Goal: Task Accomplishment & Management: Manage account settings

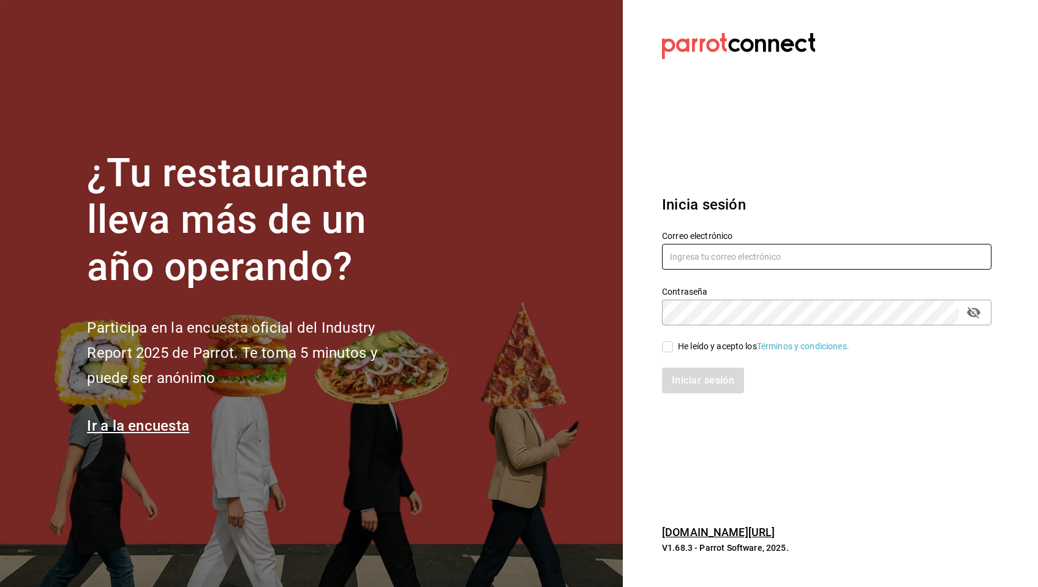
click at [763, 246] on input "text" at bounding box center [826, 257] width 329 height 26
paste input "green@rino.com"
type input "green@rino.com"
click at [695, 352] on div "He leído y acepto los Términos y condiciones." at bounding box center [763, 346] width 171 height 13
click at [673, 352] on input "He leído y acepto los Términos y condiciones." at bounding box center [667, 346] width 11 height 11
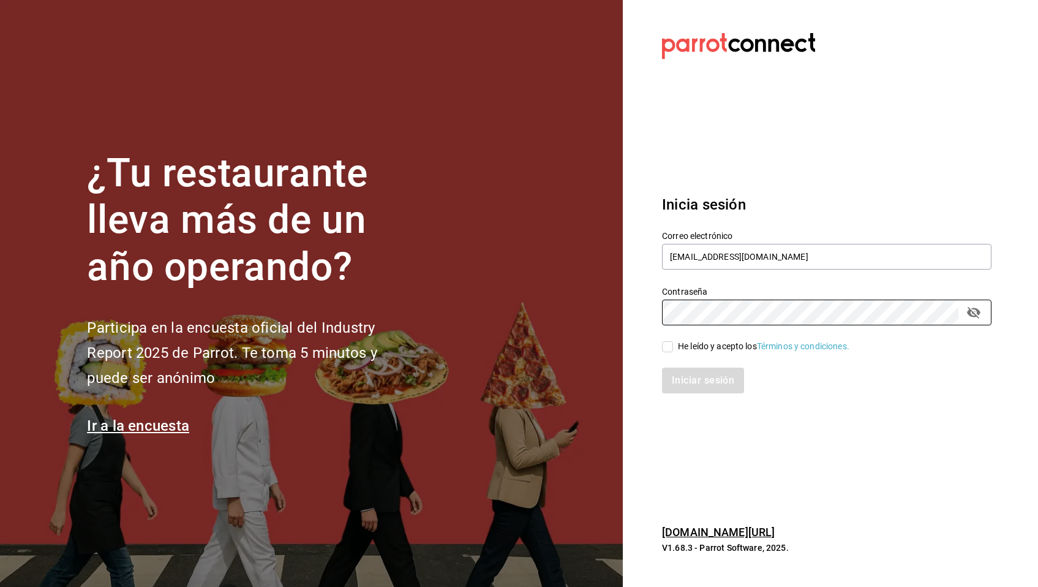
checkbox input "true"
click at [685, 374] on button "Iniciar sesión" at bounding box center [703, 380] width 83 height 26
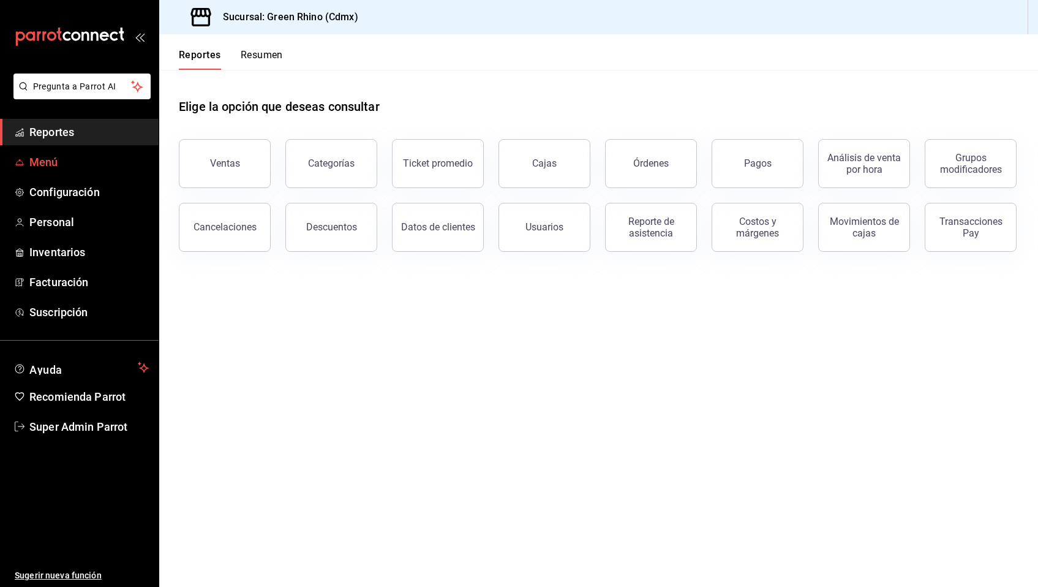
click at [100, 159] on span "Menú" at bounding box center [88, 162] width 119 height 17
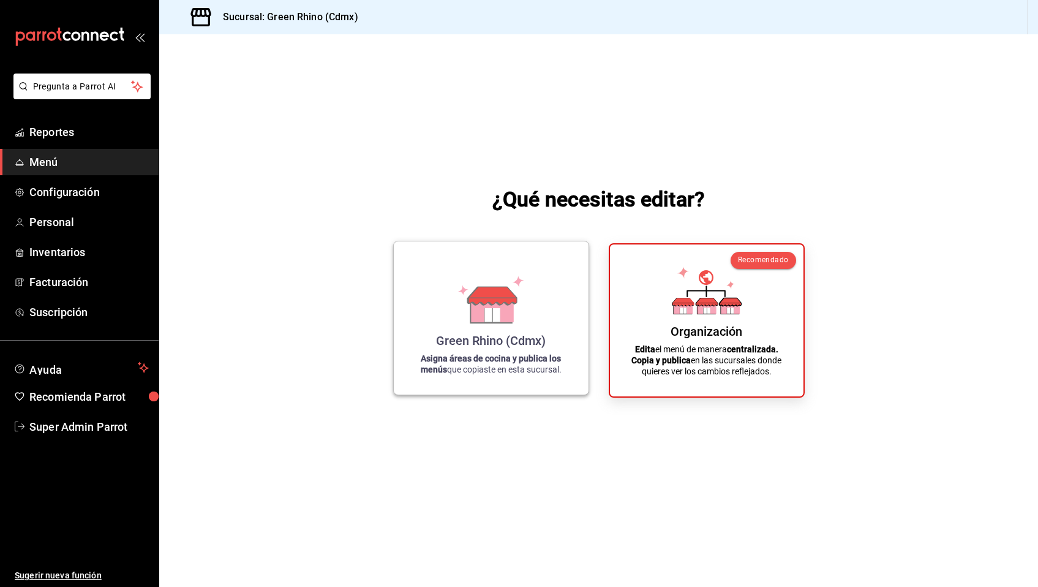
click at [505, 317] on icon at bounding box center [492, 309] width 42 height 26
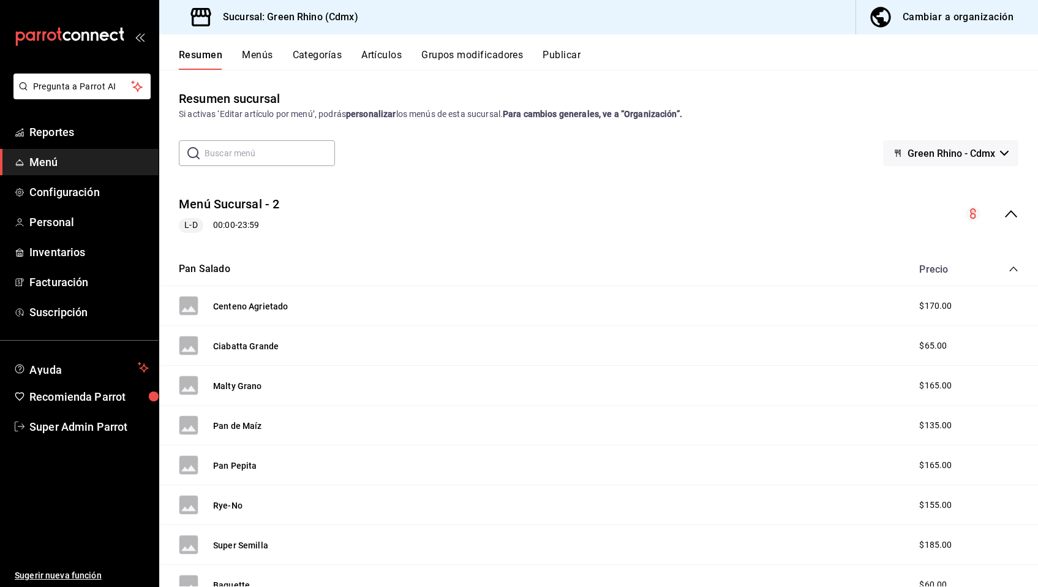
click at [1006, 214] on icon "collapse-menu-row" at bounding box center [1011, 213] width 15 height 15
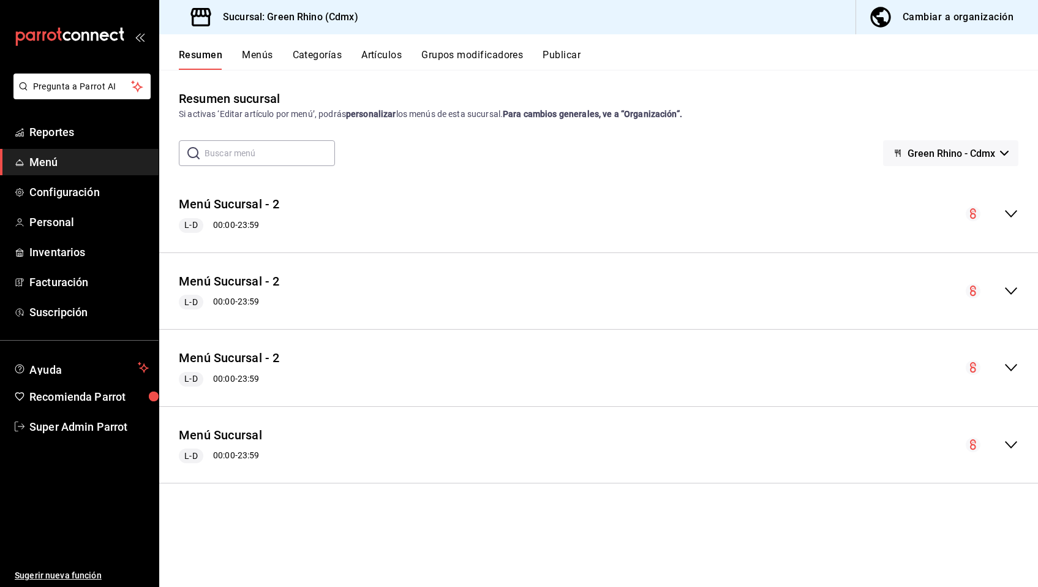
click at [257, 59] on button "Menús" at bounding box center [257, 59] width 31 height 21
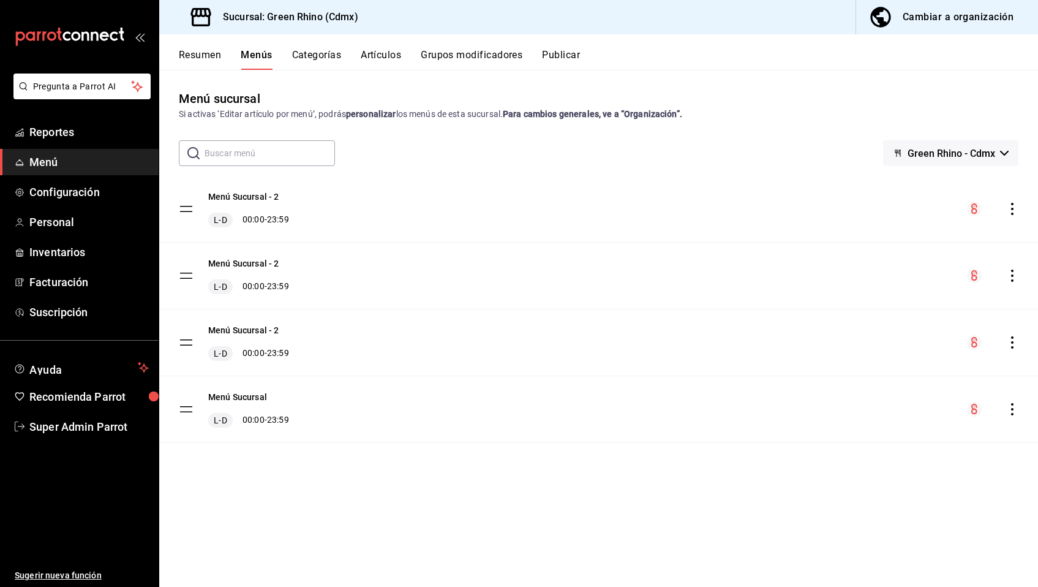
click at [1010, 212] on icon "actions" at bounding box center [1012, 209] width 12 height 12
click at [1004, 172] on div at bounding box center [519, 293] width 1038 height 587
click at [1009, 273] on icon "actions" at bounding box center [1012, 275] width 12 height 12
click at [780, 201] on div at bounding box center [519, 293] width 1038 height 587
click at [91, 416] on link "Super Admin Parrot" at bounding box center [79, 426] width 159 height 26
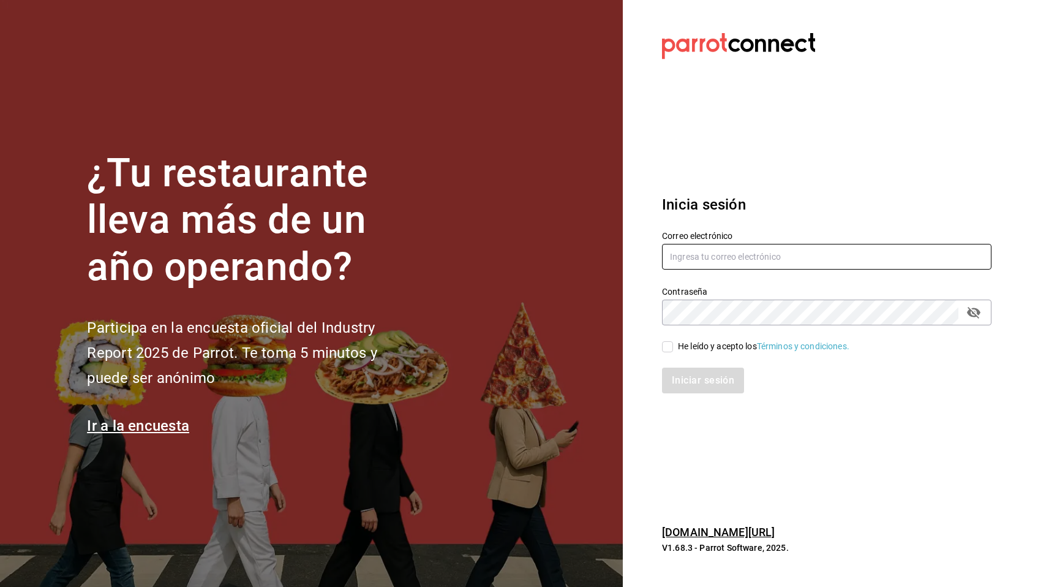
click at [785, 265] on input "text" at bounding box center [826, 257] width 329 height 26
click at [789, 258] on input "text" at bounding box center [826, 257] width 329 height 26
click at [745, 254] on input "text" at bounding box center [826, 257] width 329 height 26
type input "g"
type input "green@rino.com"
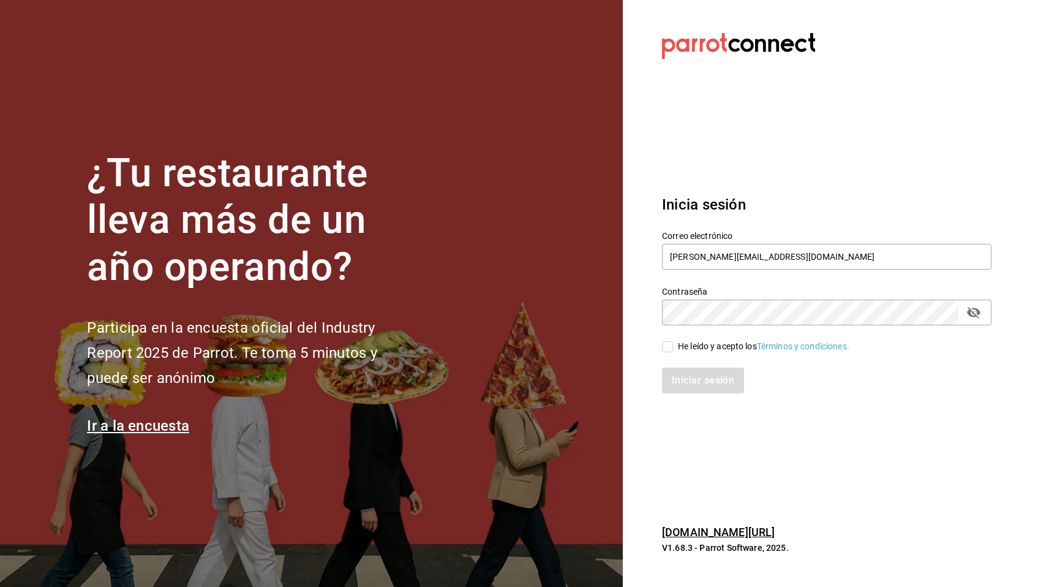
click at [679, 353] on div "Iniciar sesión" at bounding box center [819, 373] width 344 height 40
click at [708, 333] on div "He leído y acepto los Términos y condiciones." at bounding box center [819, 339] width 344 height 28
click at [708, 352] on div "He leído y acepto los Términos y condiciones." at bounding box center [763, 346] width 171 height 13
click at [673, 352] on input "He leído y acepto los Términos y condiciones." at bounding box center [667, 346] width 11 height 11
click at [708, 352] on div "He leído y acepto los Términos y condiciones." at bounding box center [763, 346] width 171 height 13
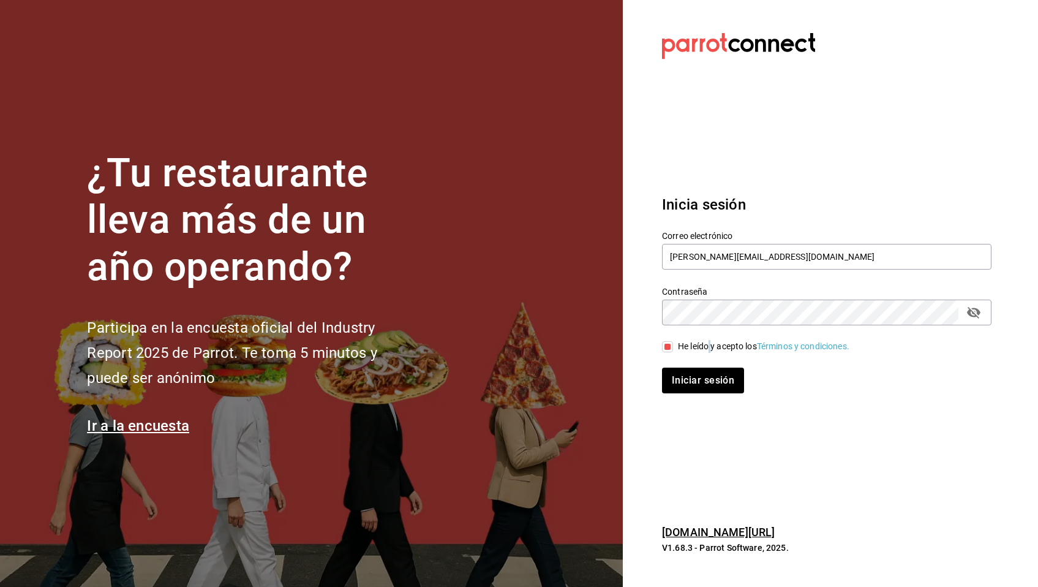
click at [673, 352] on input "He leído y acepto los Términos y condiciones." at bounding box center [667, 346] width 11 height 11
click at [698, 373] on div "Iniciar sesión" at bounding box center [826, 380] width 329 height 26
click at [693, 347] on div "He leído y acepto los Términos y condiciones." at bounding box center [763, 346] width 171 height 13
click at [673, 347] on input "He leído y acepto los Términos y condiciones." at bounding box center [667, 346] width 11 height 11
checkbox input "true"
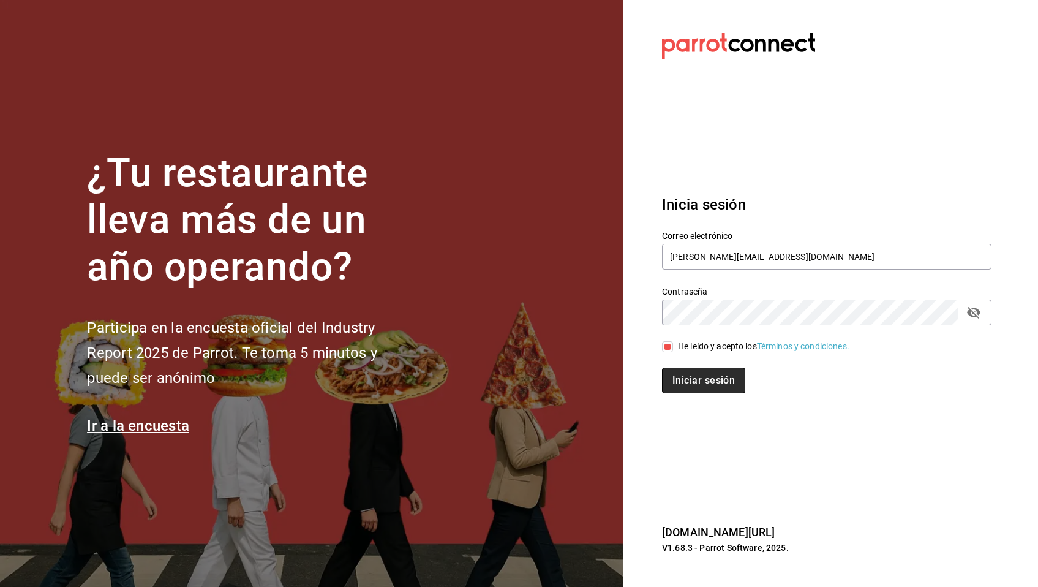
click at [693, 370] on button "Iniciar sesión" at bounding box center [703, 380] width 83 height 26
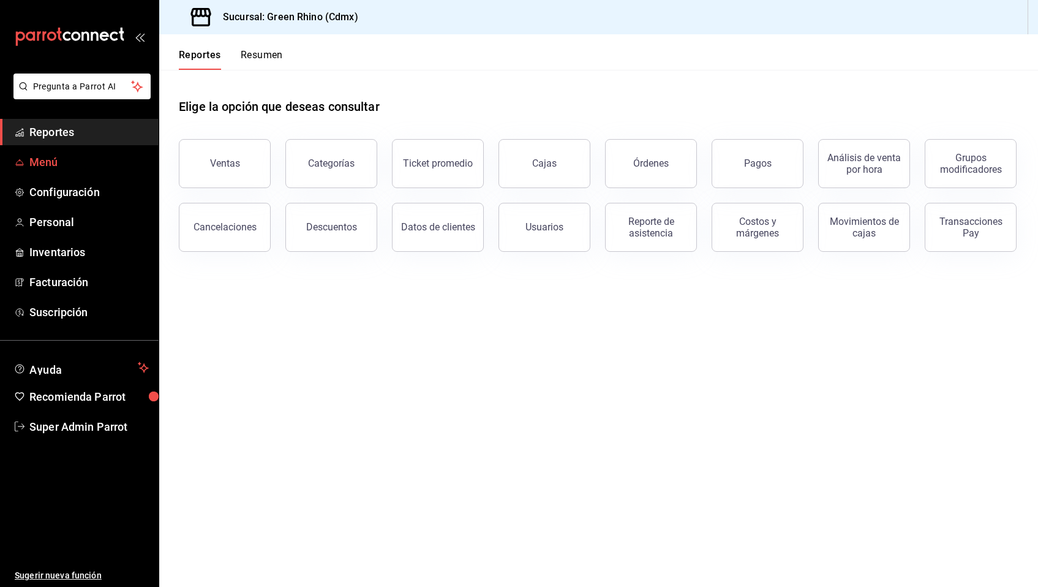
click at [48, 162] on span "Menú" at bounding box center [88, 162] width 119 height 17
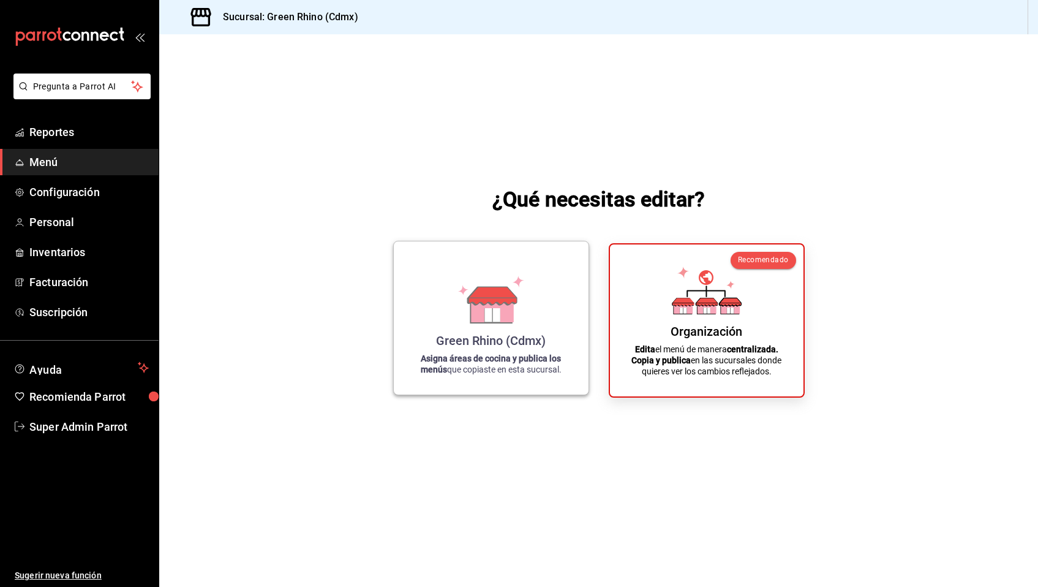
click at [523, 315] on icon at bounding box center [491, 300] width 70 height 48
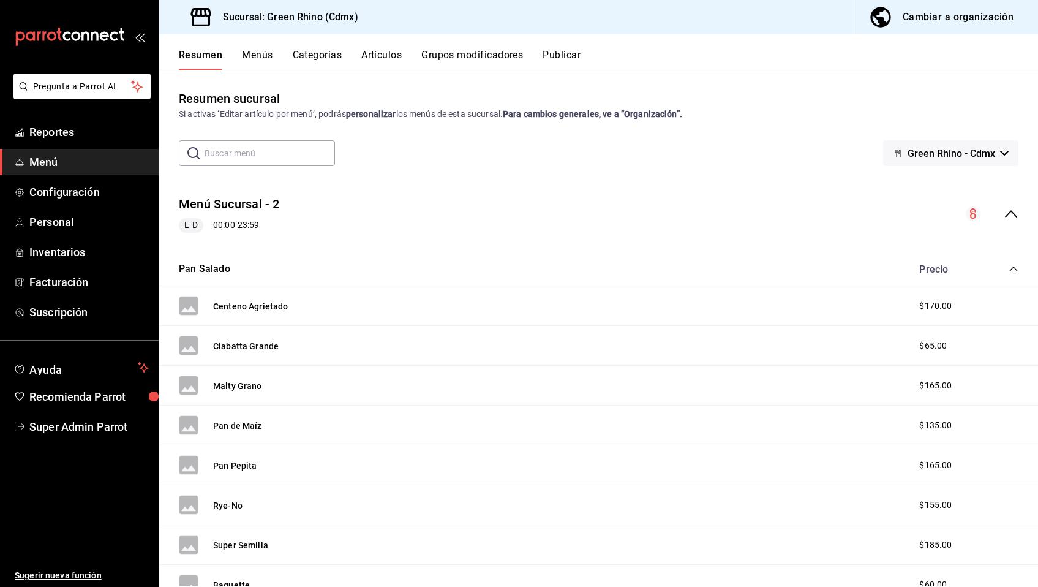
click at [244, 50] on button "Menús" at bounding box center [257, 59] width 31 height 21
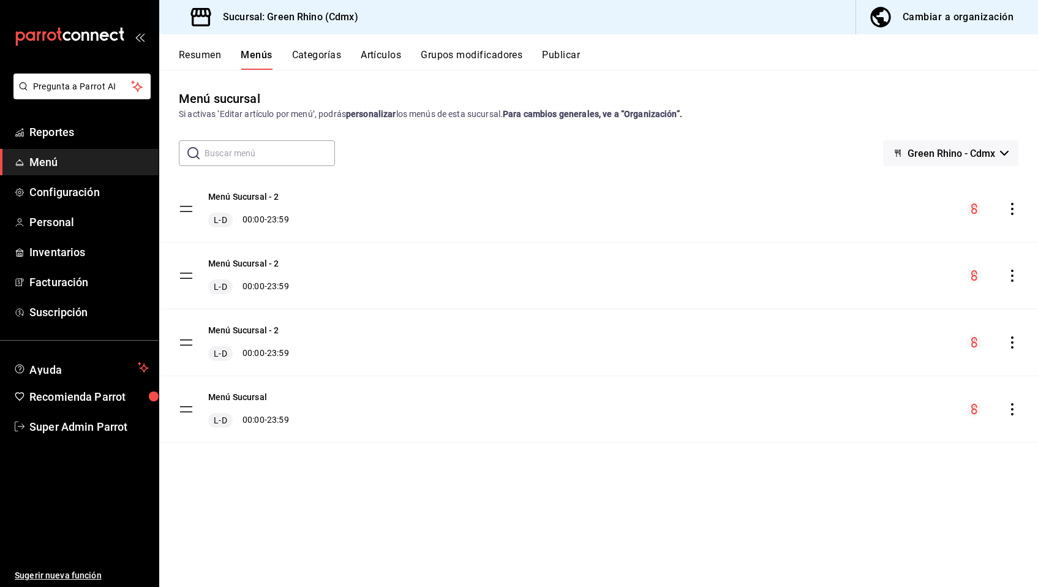
click at [1014, 205] on icon "actions" at bounding box center [1012, 209] width 12 height 12
click at [1016, 203] on icon "actions" at bounding box center [1012, 209] width 12 height 12
click at [868, 71] on div "Menú sucursal Si activas ‘Editar artículo por menú’, podrás personalizar los me…" at bounding box center [598, 328] width 879 height 516
click at [203, 56] on button "Resumen" at bounding box center [200, 59] width 42 height 21
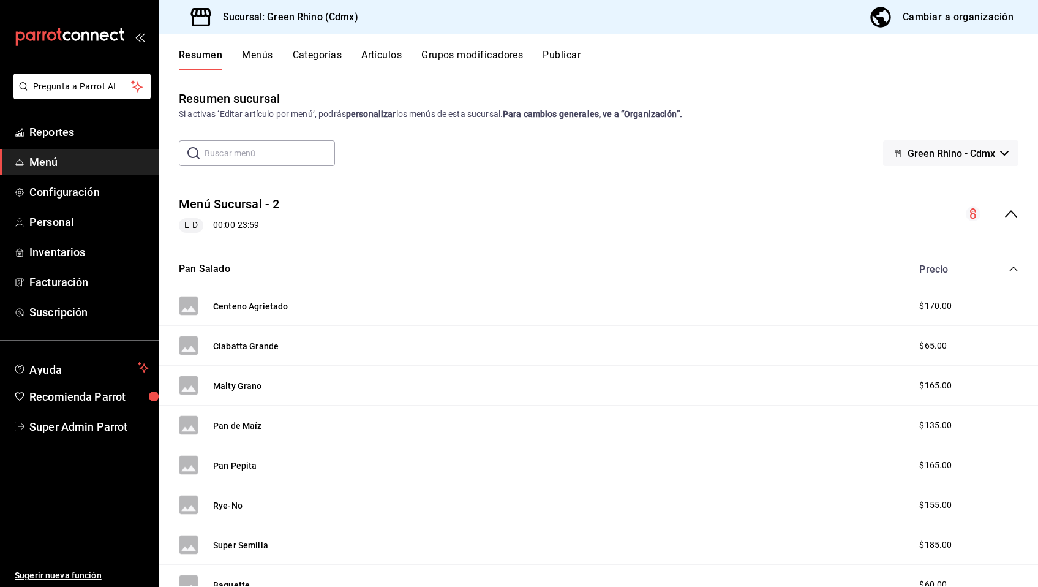
click at [454, 208] on div "Menú Sucursal - 2 L-D 00:00 - 23:59" at bounding box center [598, 214] width 879 height 57
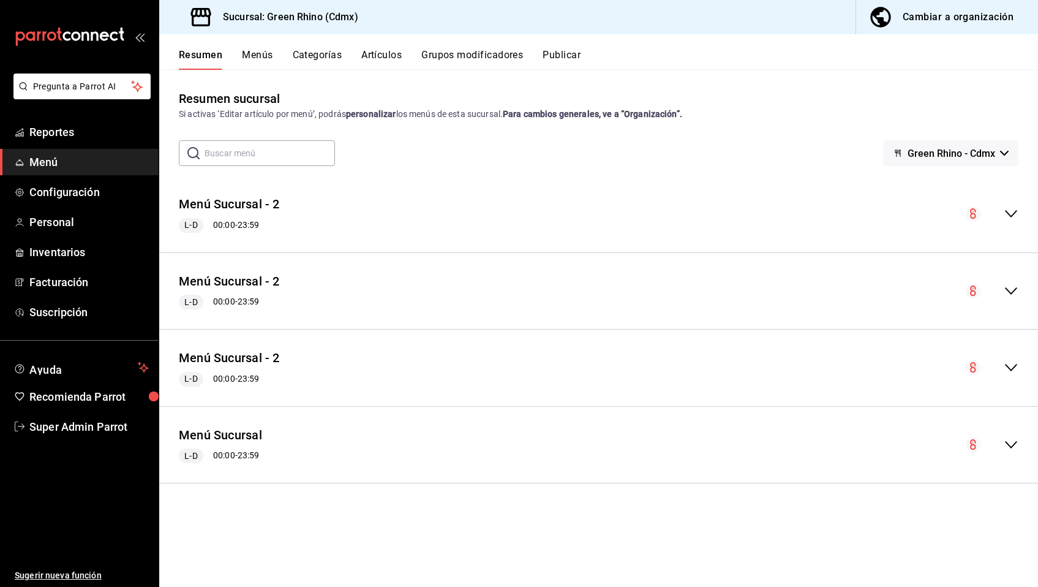
click at [557, 40] on div "Resumen Menús Categorías Artículos Grupos modificadores Publicar" at bounding box center [598, 52] width 879 height 36
click at [554, 55] on button "Publicar" at bounding box center [562, 59] width 38 height 21
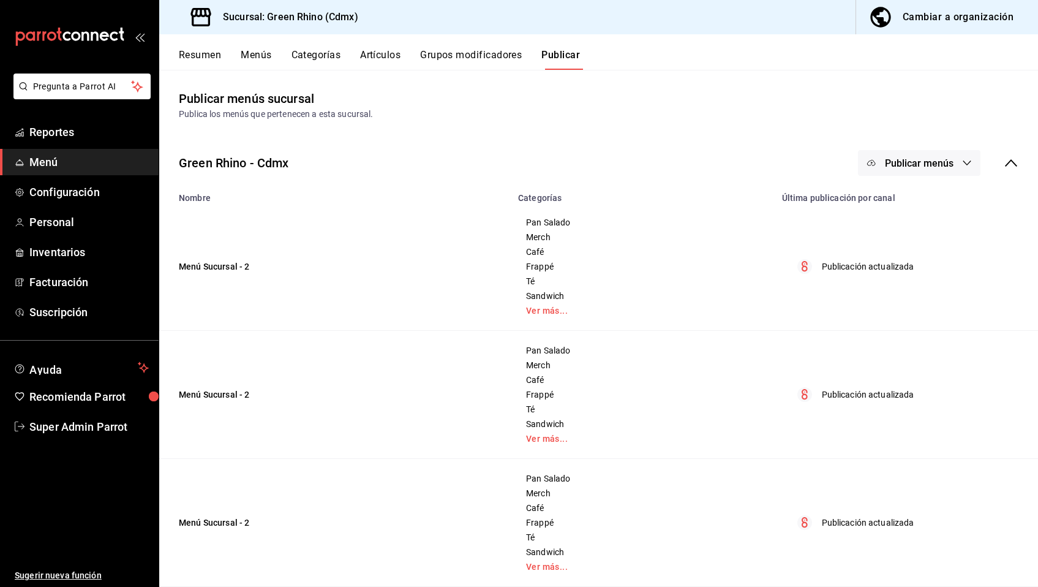
click at [492, 159] on div "Green Rhino - Cdmx Publicar menús" at bounding box center [598, 162] width 879 height 45
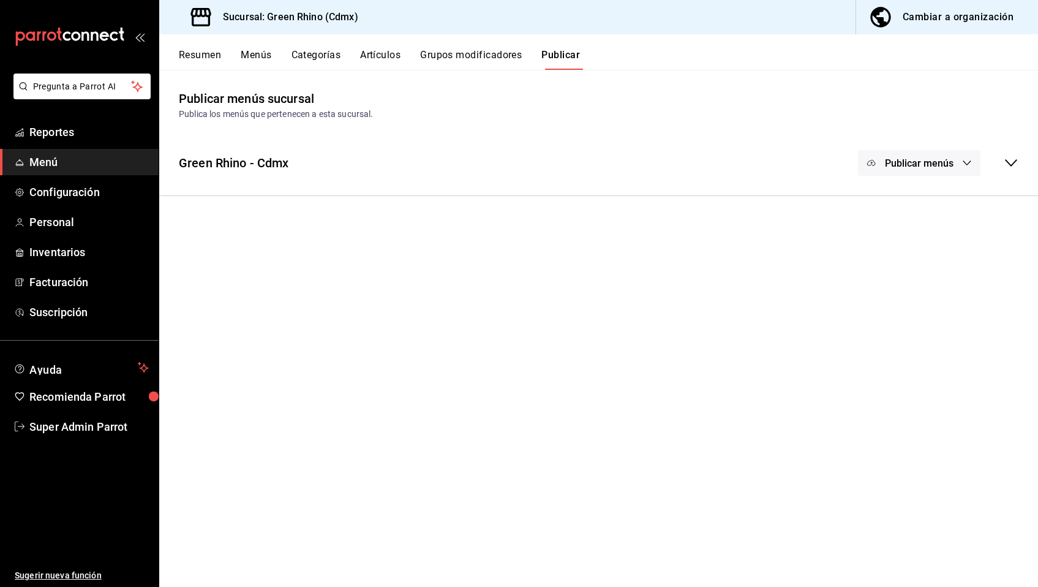
click at [260, 53] on button "Menús" at bounding box center [256, 59] width 31 height 21
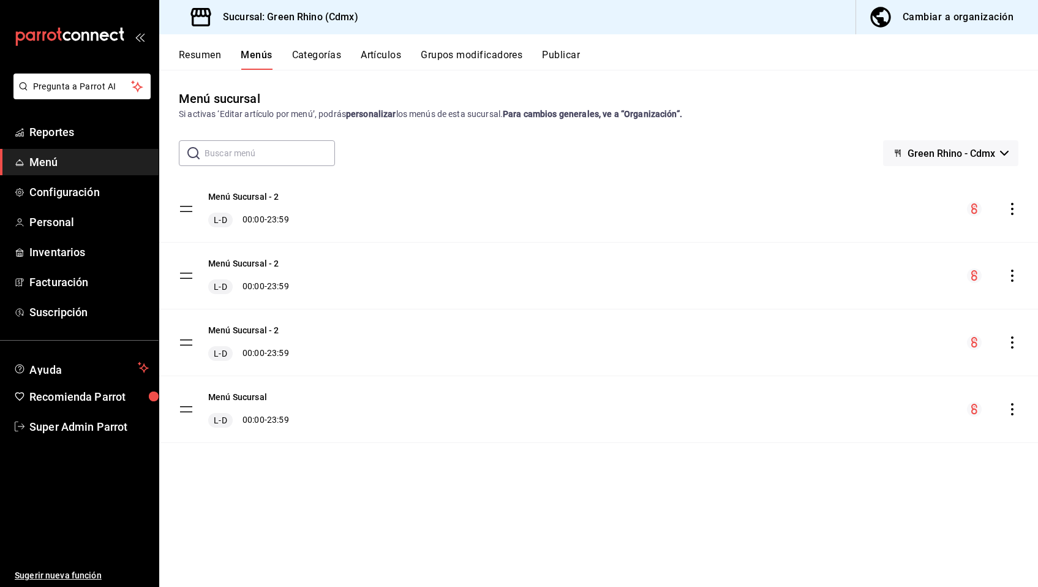
click at [1012, 280] on icon "actions" at bounding box center [1012, 275] width 2 height 12
click at [988, 152] on span "Green Rhino - Cdmx" at bounding box center [952, 154] width 88 height 12
click at [949, 105] on div at bounding box center [519, 293] width 1038 height 587
click at [1014, 272] on icon "actions" at bounding box center [1012, 275] width 12 height 12
click at [729, 139] on div at bounding box center [519, 293] width 1038 height 587
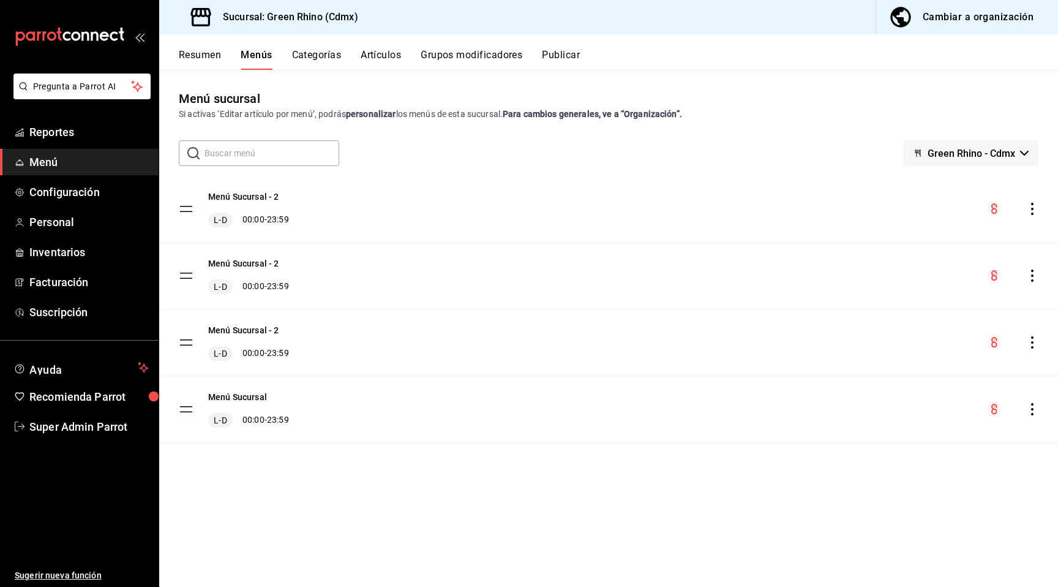
click at [951, 146] on button "Green Rhino - Cdmx" at bounding box center [970, 153] width 135 height 26
click at [951, 146] on div at bounding box center [529, 293] width 1058 height 587
click at [1028, 274] on icon "actions" at bounding box center [1032, 275] width 12 height 12
click at [1034, 211] on div at bounding box center [529, 293] width 1058 height 587
click at [1033, 208] on icon "actions" at bounding box center [1032, 209] width 12 height 12
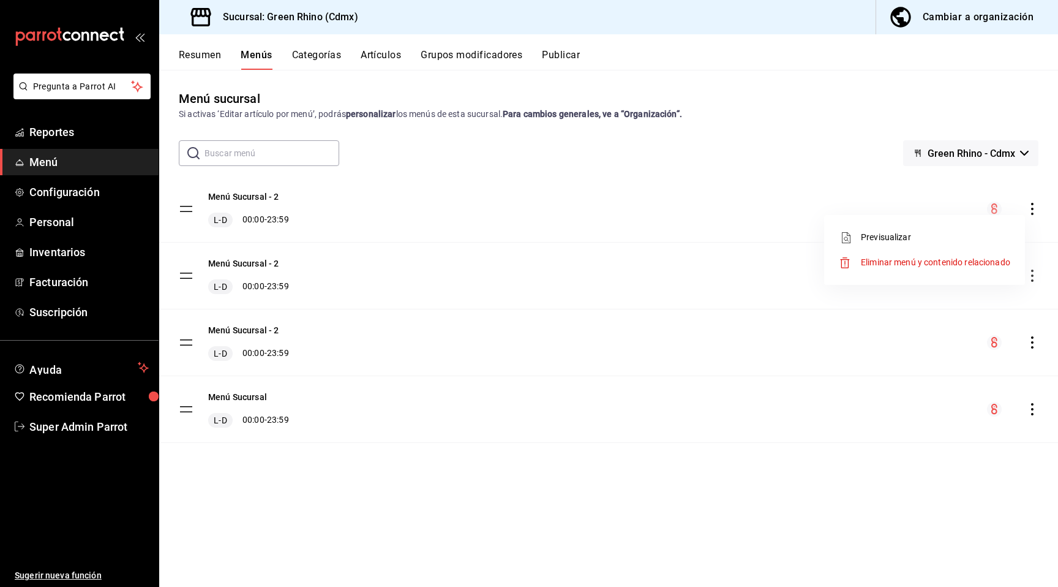
click at [1030, 189] on div at bounding box center [529, 293] width 1058 height 587
click at [1036, 405] on icon "actions" at bounding box center [1032, 409] width 12 height 12
click at [756, 357] on div at bounding box center [529, 293] width 1058 height 587
click at [305, 58] on button "Categorías" at bounding box center [317, 59] width 50 height 21
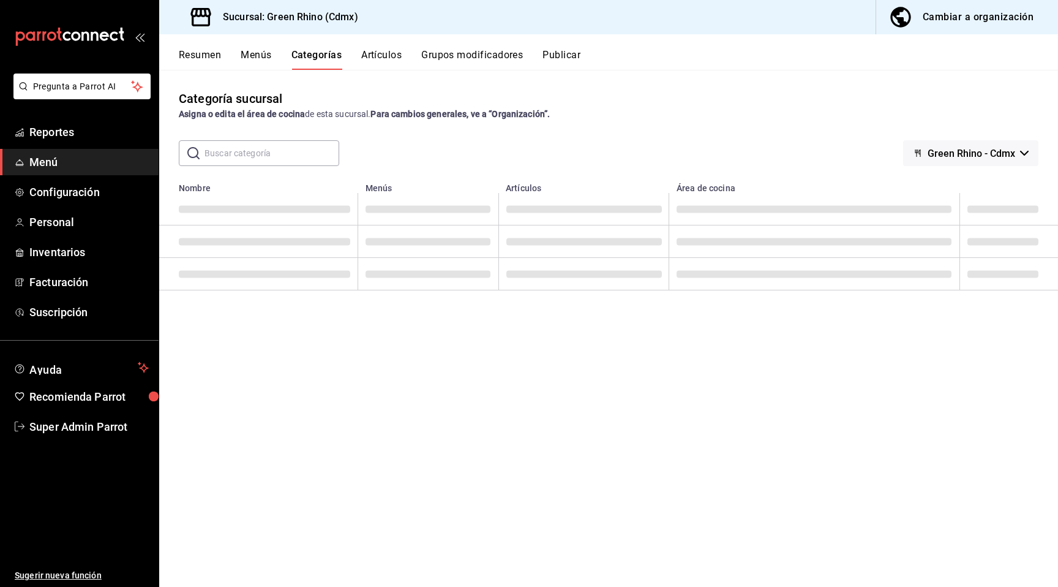
click at [265, 58] on button "Menús" at bounding box center [256, 59] width 31 height 21
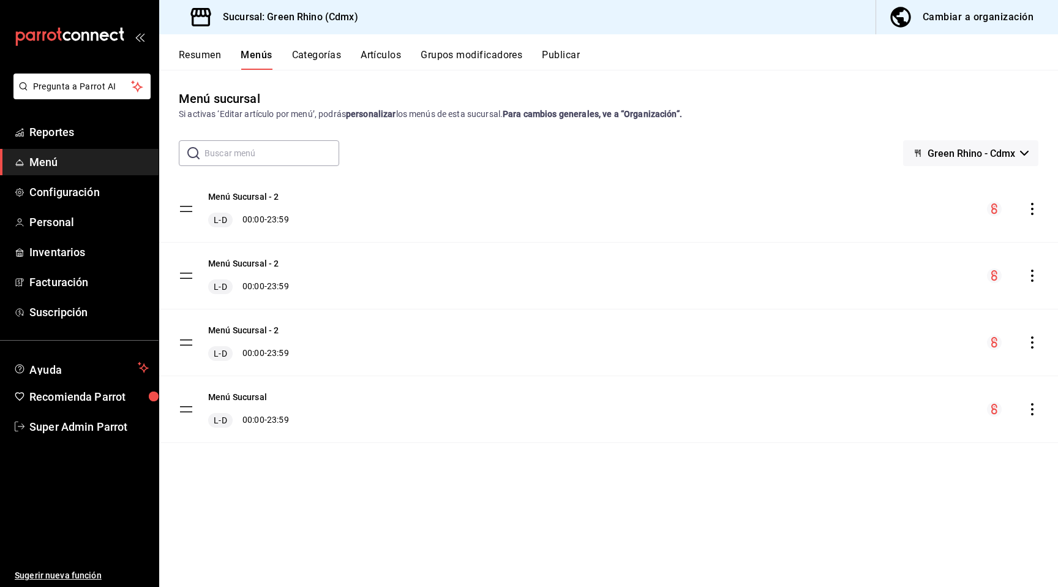
click at [794, 124] on div "Menú sucursal Si activas ‘Editar artículo por menú’, podrás personalizar los me…" at bounding box center [608, 337] width 899 height 497
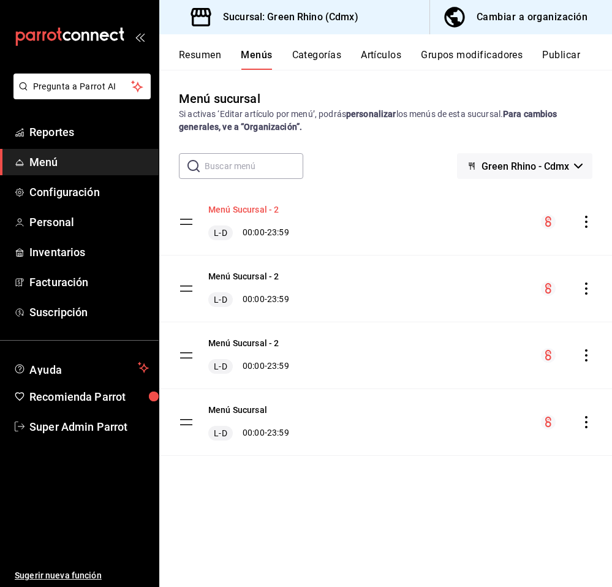
click at [267, 208] on button "Menú Sucursal - 2" at bounding box center [243, 209] width 71 height 12
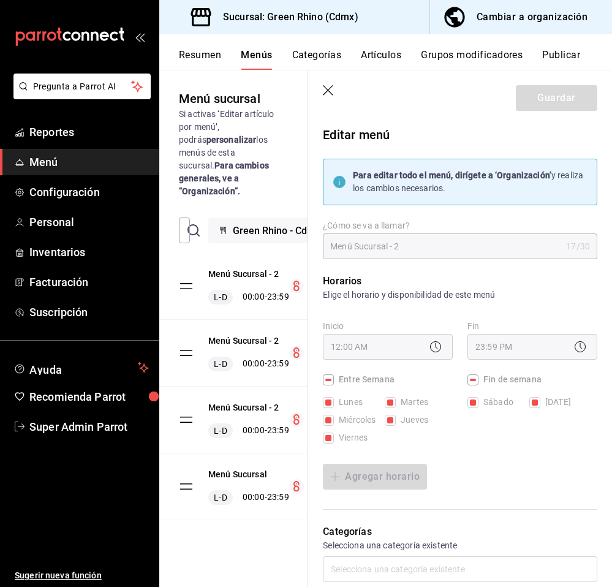
click at [329, 87] on icon "button" at bounding box center [329, 91] width 12 height 12
checkbox input "false"
type input "1756148939031"
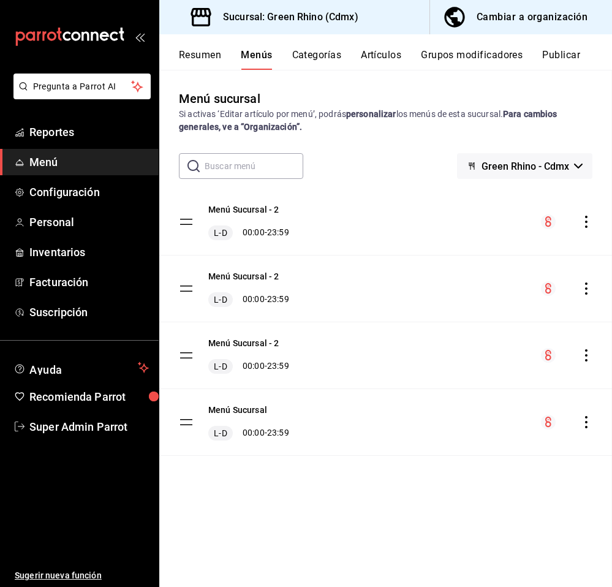
checkbox input "false"
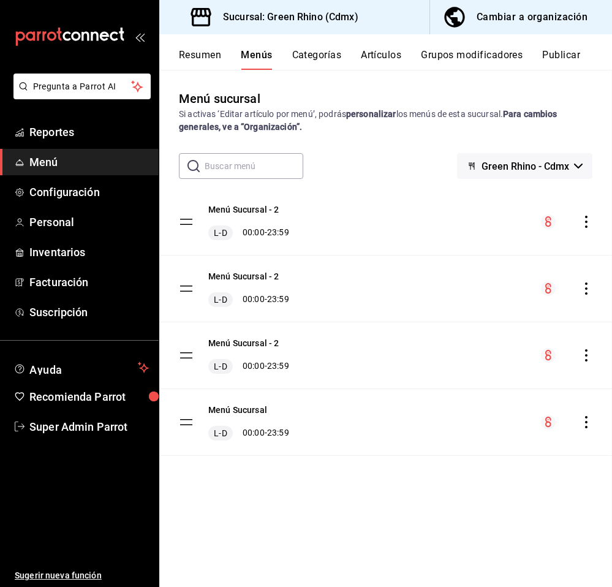
checkbox input "false"
drag, startPoint x: 307, startPoint y: 200, endPoint x: 286, endPoint y: 215, distance: 26.0
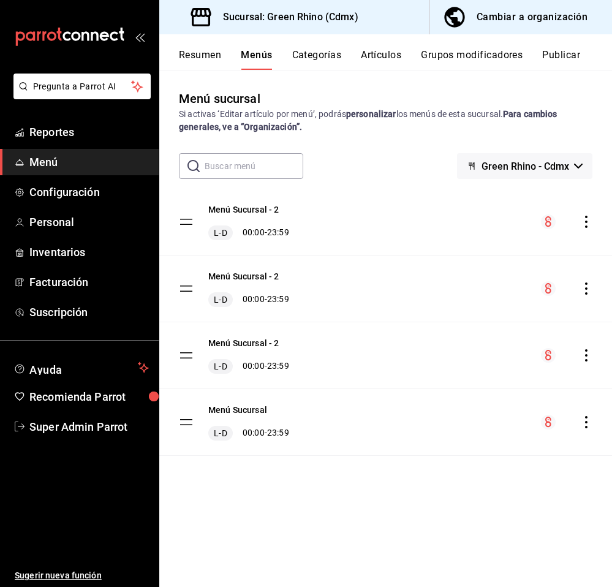
click at [286, 215] on div "Menú Sucursal - 2 L-D 00:00 - 23:59" at bounding box center [385, 222] width 453 height 66
drag, startPoint x: 290, startPoint y: 203, endPoint x: 288, endPoint y: 215, distance: 12.5
click at [287, 214] on div "Menú Sucursal - 2 L-D 00:00 - 23:59" at bounding box center [385, 222] width 453 height 66
click at [288, 215] on div "Menú Sucursal - 2 L-D 00:00 - 23:59" at bounding box center [248, 221] width 81 height 37
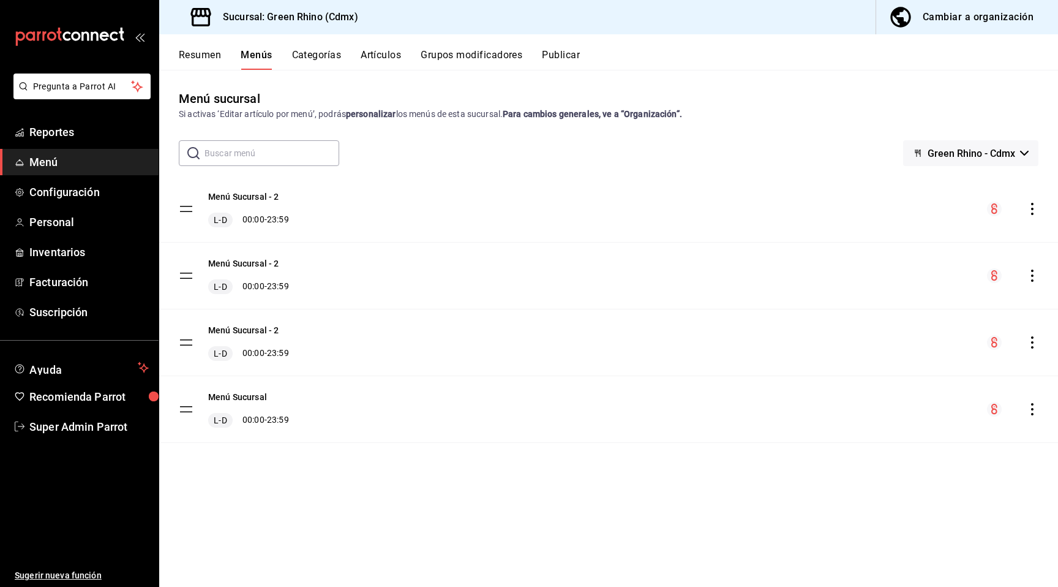
click at [611, 149] on button "Green Rhino - Cdmx" at bounding box center [970, 153] width 135 height 26
click at [611, 121] on div at bounding box center [529, 293] width 1058 height 587
click at [611, 183] on div "Menú Sucursal - 2 L-D 00:00 - 23:59" at bounding box center [608, 209] width 899 height 66
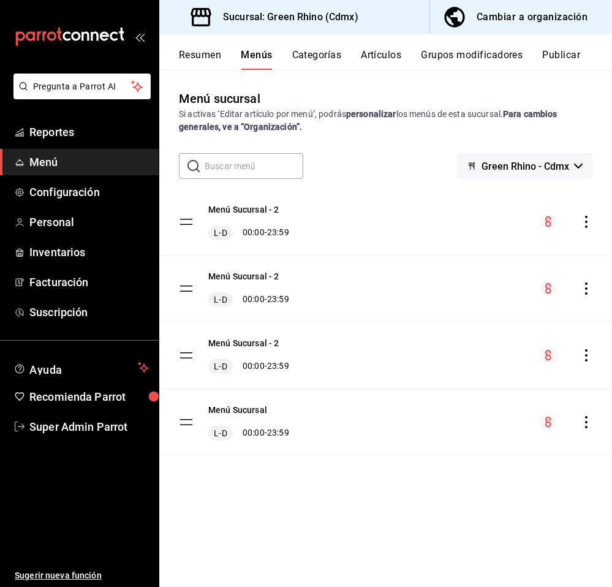
click at [584, 225] on icon "actions" at bounding box center [586, 222] width 12 height 12
click at [589, 138] on div at bounding box center [306, 293] width 612 height 587
click at [262, 213] on button "Menú Sucursal - 2" at bounding box center [243, 209] width 71 height 12
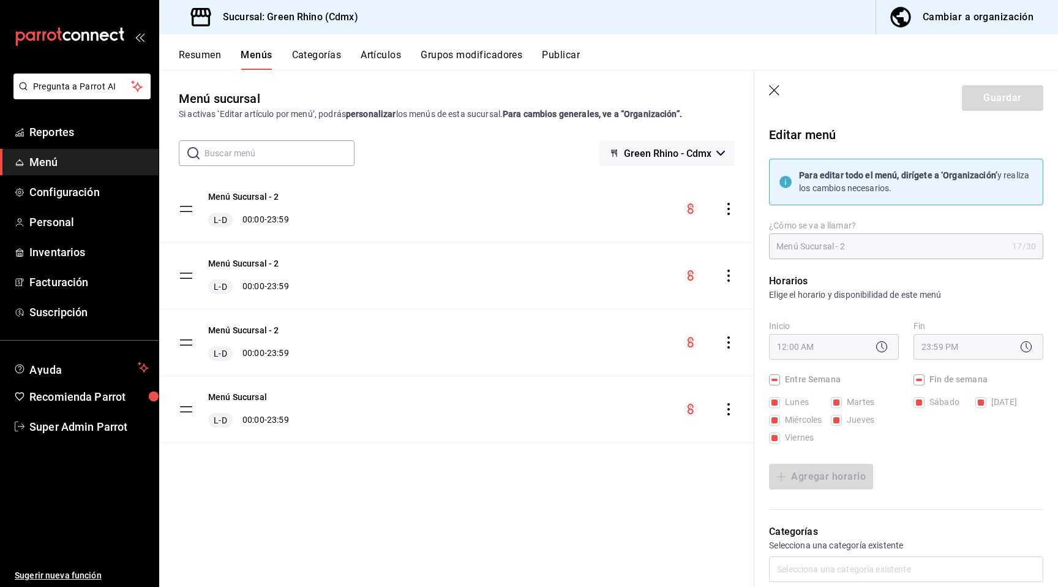
click at [611, 91] on icon "button" at bounding box center [775, 91] width 12 height 12
checkbox input "false"
type input "1756149114148"
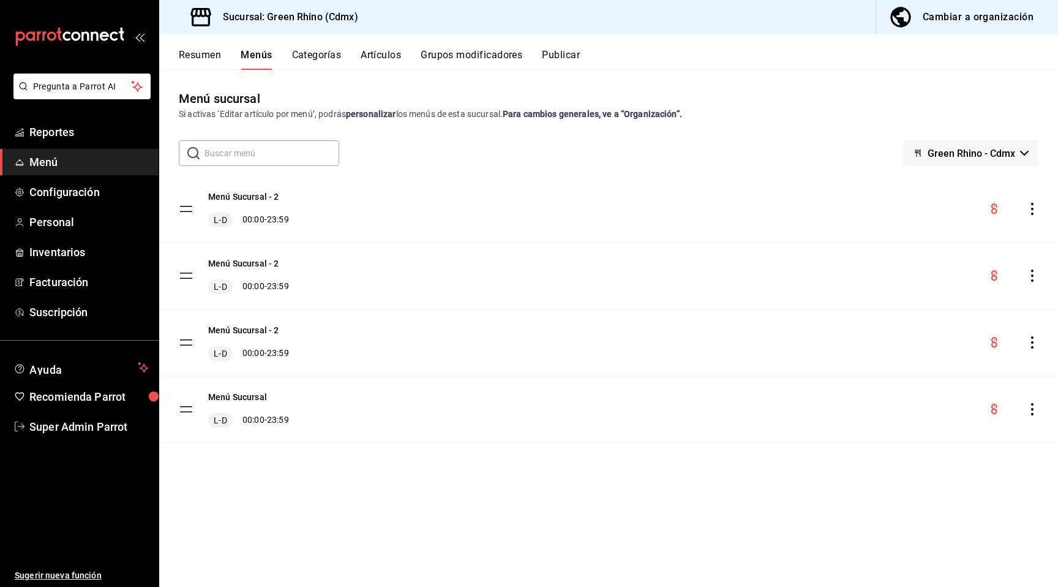
click at [611, 212] on icon "actions" at bounding box center [1032, 209] width 12 height 12
click at [509, 116] on div at bounding box center [529, 293] width 1058 height 587
click at [509, 116] on body "Pregunta a Parrot AI Reportes Menú Configuración Personal Inventarios Facturaci…" at bounding box center [529, 293] width 1058 height 587
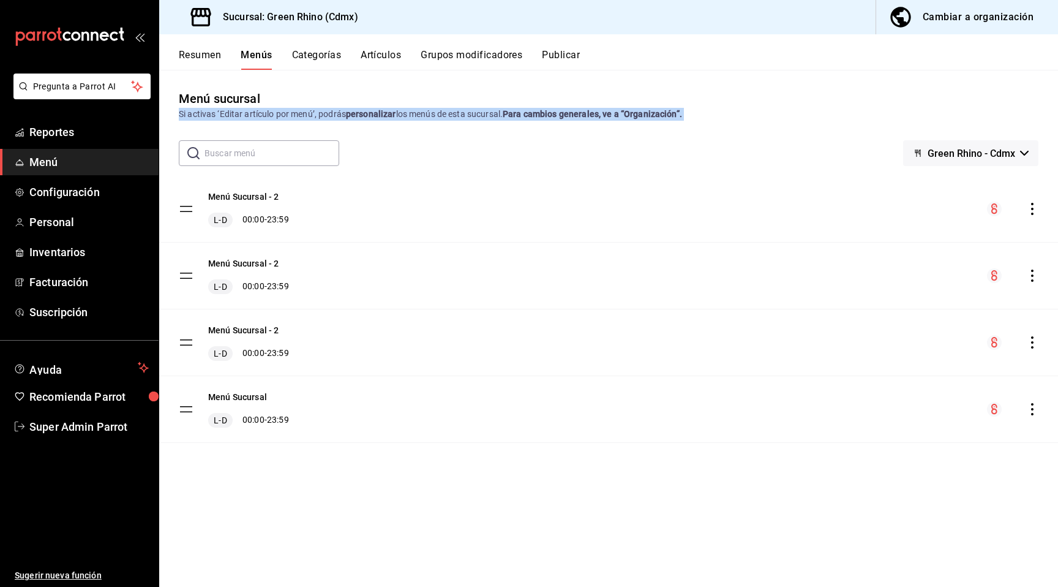
click at [509, 116] on strong "Para cambios generales, ve a “Organización”." at bounding box center [592, 114] width 179 height 10
click at [611, 12] on div "Cambiar a organización" at bounding box center [978, 17] width 111 height 17
